Goal: Task Accomplishment & Management: Manage account settings

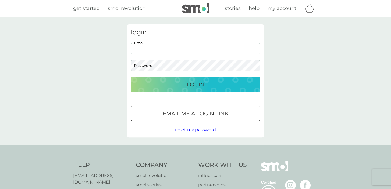
click at [187, 54] on input "Email" at bounding box center [195, 49] width 129 height 12
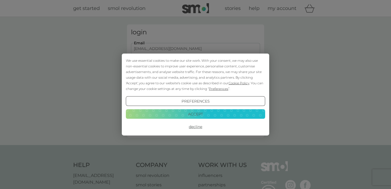
type input "suziecreighton@hotmail.com"
click at [205, 113] on button "Accept" at bounding box center [195, 114] width 139 height 10
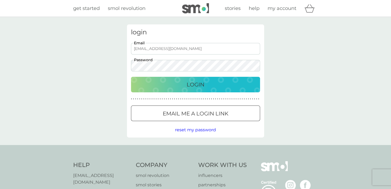
click at [197, 86] on p "Login" at bounding box center [196, 84] width 18 height 9
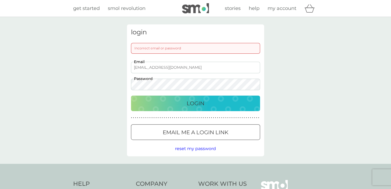
click at [196, 150] on span "reset my password" at bounding box center [195, 148] width 41 height 5
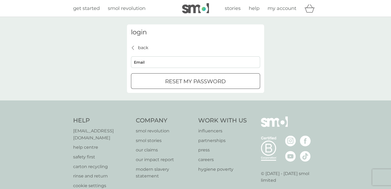
click at [158, 61] on input "Email" at bounding box center [195, 62] width 129 height 12
type input "suziecreighton@hotmail.com"
click at [180, 80] on p "reset my password" at bounding box center [195, 81] width 61 height 9
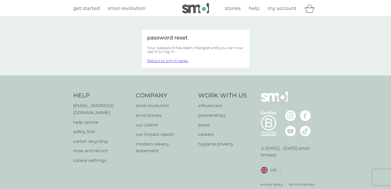
click at [178, 61] on link "Return to log in page." at bounding box center [167, 60] width 41 height 5
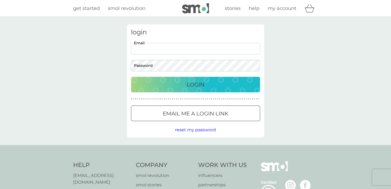
click at [175, 46] on input "Email" at bounding box center [195, 49] width 129 height 12
type input "[EMAIL_ADDRESS][DOMAIN_NAME]"
click at [191, 81] on p "Login" at bounding box center [196, 84] width 18 height 9
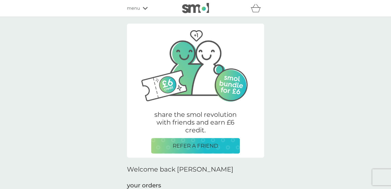
scroll to position [85, 0]
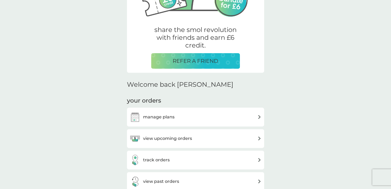
click at [174, 137] on h3 "view upcoming orders" at bounding box center [167, 138] width 49 height 7
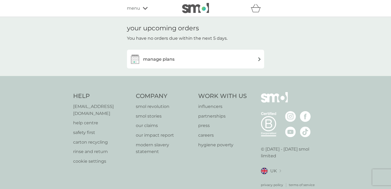
click at [167, 61] on h3 "manage plans" at bounding box center [158, 59] width 31 height 7
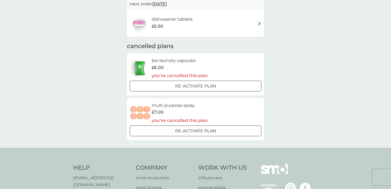
scroll to position [57, 0]
